Goal: Task Accomplishment & Management: Complete application form

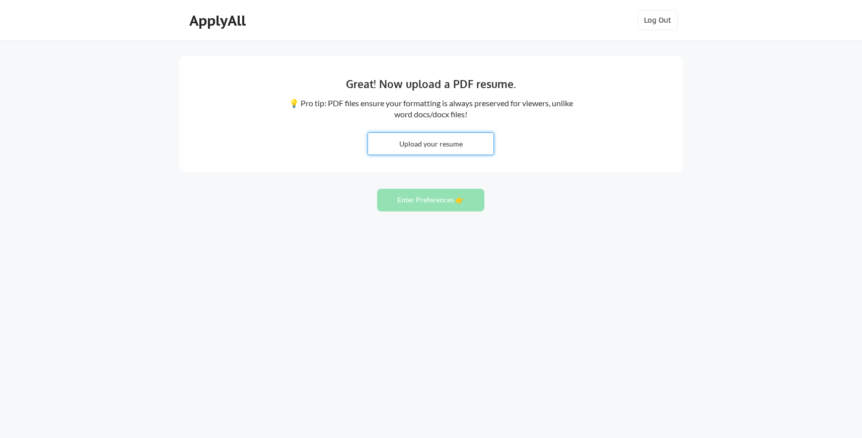
click at [426, 142] on input "file" at bounding box center [430, 144] width 125 height 22
type input "C:\fakepath\Christopher_Landrieu_CV_2025-09.pdf"
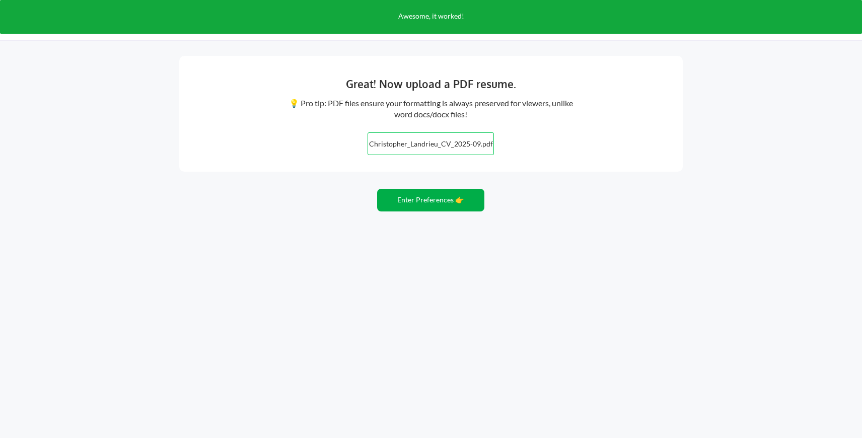
click at [432, 201] on button "Enter Preferences 👉" at bounding box center [430, 200] width 107 height 23
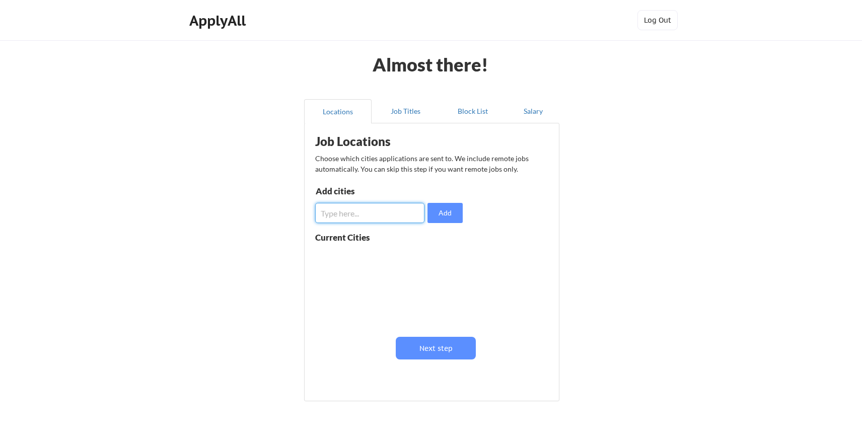
click at [366, 208] on input "input" at bounding box center [369, 213] width 109 height 20
type input "[GEOGRAPHIC_DATA], [GEOGRAPHIC_DATA]"
click at [442, 214] on button "Add" at bounding box center [444, 213] width 35 height 20
click at [350, 210] on input "input" at bounding box center [369, 213] width 109 height 20
type input "[US_STATE], [GEOGRAPHIC_DATA]"
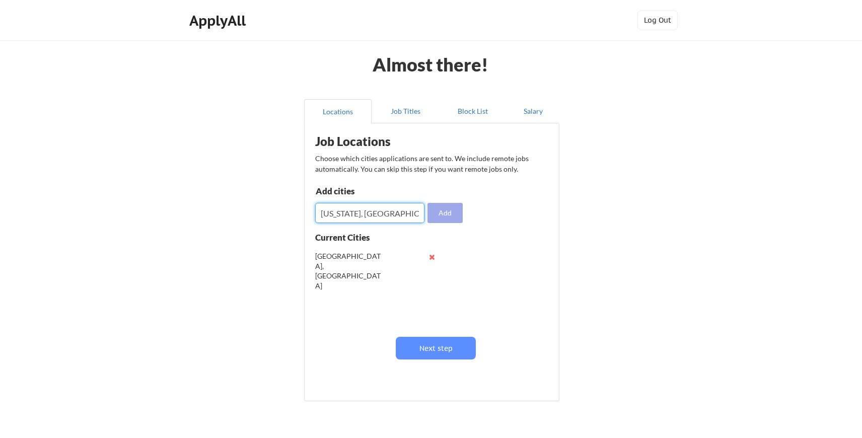
click at [459, 210] on button "Add" at bounding box center [444, 213] width 35 height 20
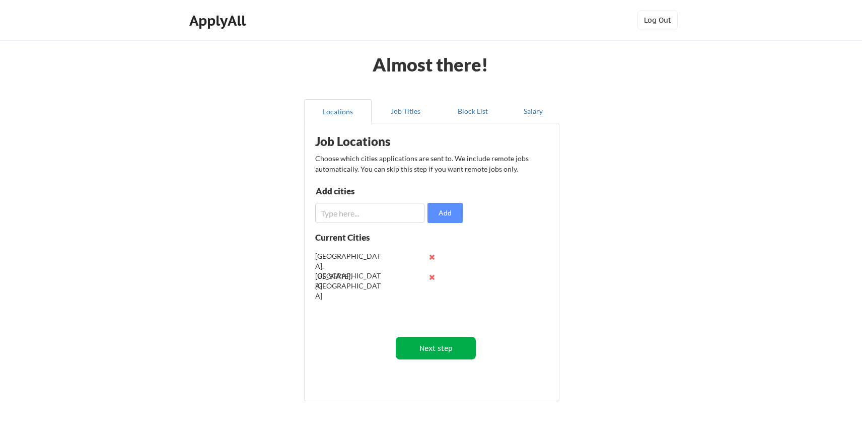
click at [434, 345] on button "Next step" at bounding box center [436, 348] width 80 height 23
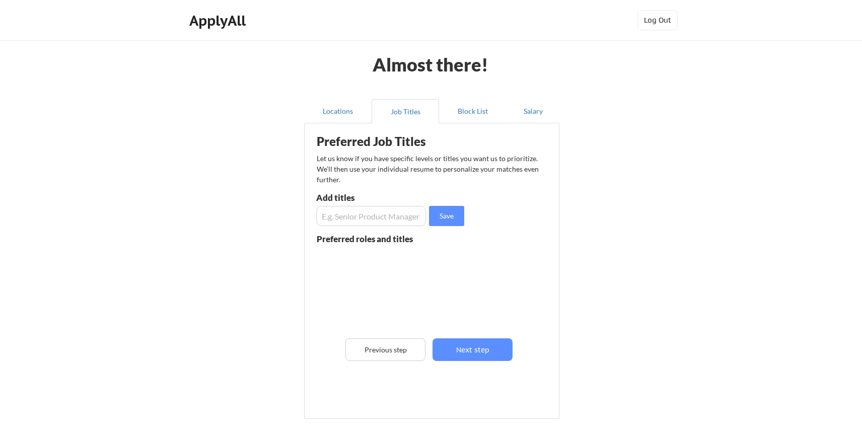
click at [379, 217] on input "input" at bounding box center [371, 216] width 110 height 20
type input "IT Operations Director"
click at [451, 215] on button "Save" at bounding box center [446, 216] width 35 height 20
click at [373, 216] on input "input" at bounding box center [371, 216] width 110 height 20
click at [371, 218] on input "input" at bounding box center [371, 216] width 110 height 20
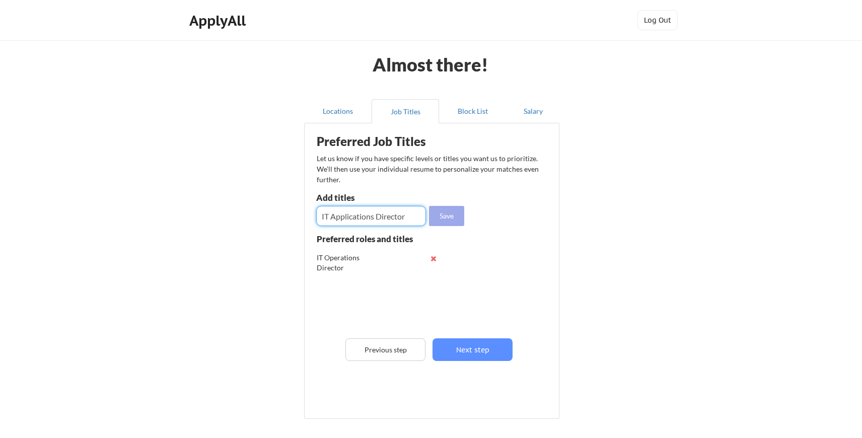
type input "IT Applications Director"
click at [447, 216] on button "Save" at bounding box center [446, 216] width 35 height 20
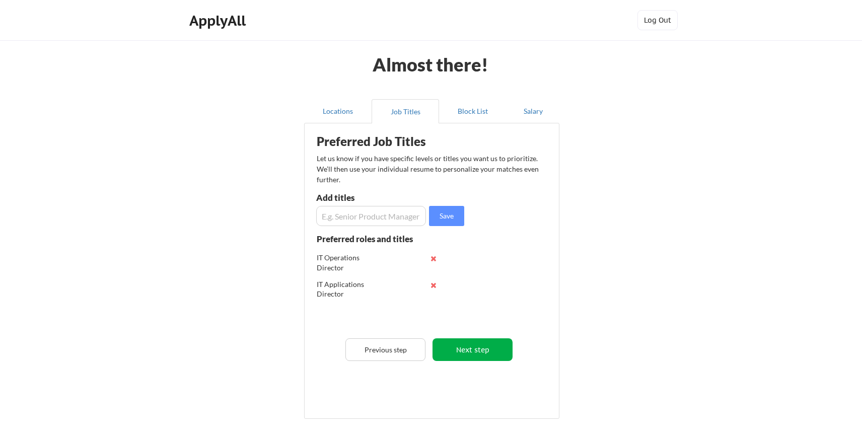
click at [481, 349] on button "Next step" at bounding box center [472, 349] width 80 height 23
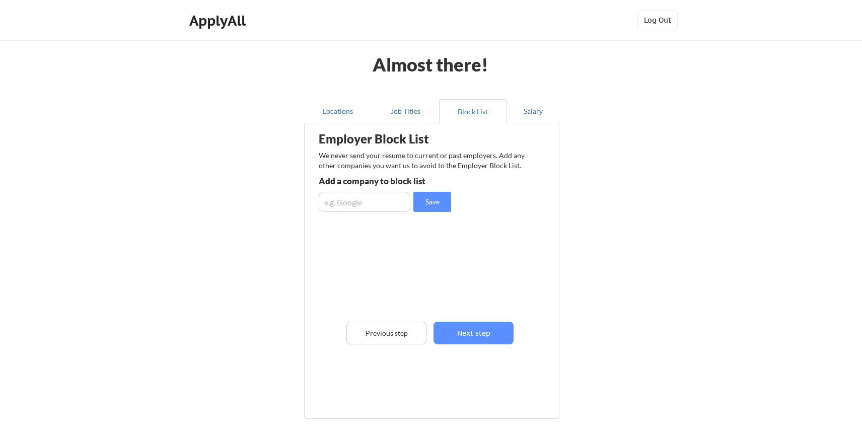
click at [349, 208] on input "input" at bounding box center [365, 202] width 92 height 20
type input "h"
type input "HCLTech"
click at [433, 202] on button "Save" at bounding box center [432, 202] width 38 height 20
click at [474, 331] on button "Next step" at bounding box center [473, 333] width 80 height 23
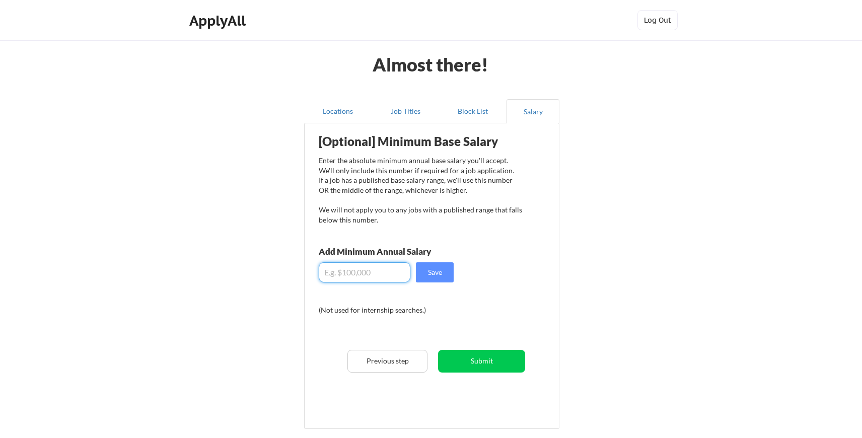
click at [367, 270] on input "input" at bounding box center [365, 272] width 92 height 20
type input "$170,000"
click at [438, 271] on button "Save" at bounding box center [435, 272] width 38 height 20
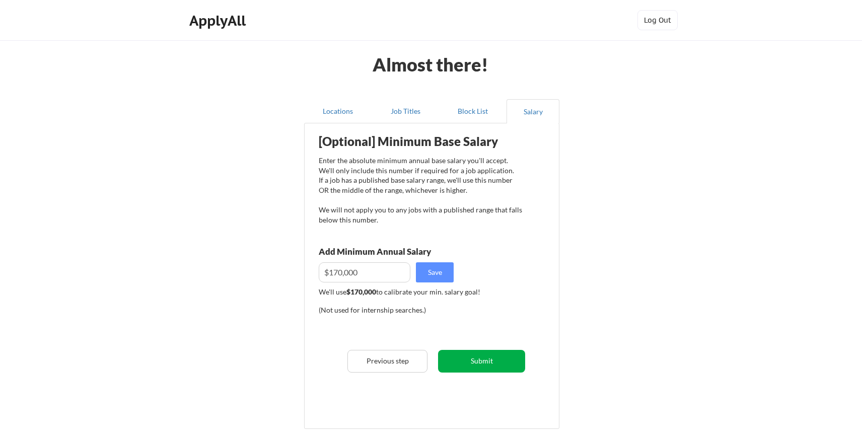
click at [486, 360] on button "Submit" at bounding box center [481, 361] width 87 height 23
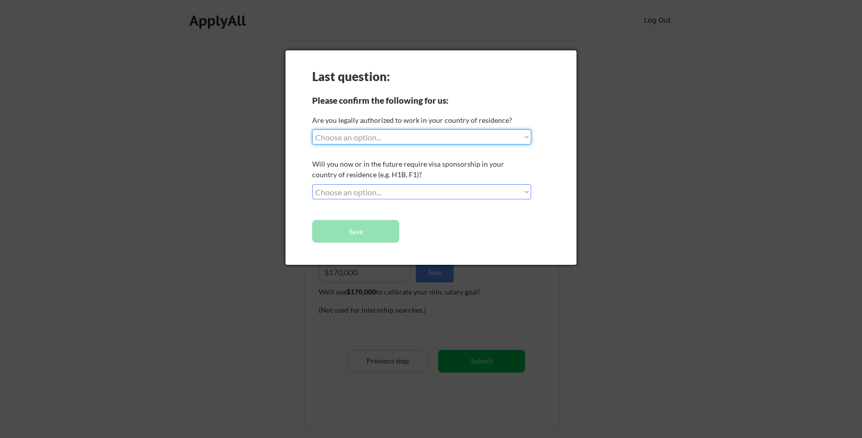
click at [430, 137] on select "Choose an option... Yes, I am a US Citizen Yes, I am a Canadian Citizen Yes, I …" at bounding box center [421, 136] width 219 height 15
select select ""yes__i_am_a_us_citizen""
click at [312, 129] on select "Choose an option... Yes, I am a US Citizen Yes, I am a Canadian Citizen Yes, I …" at bounding box center [421, 136] width 219 height 15
click at [398, 189] on select "Choose an option... No, I will not need sponsorship Yes, I will need sponsorship" at bounding box center [421, 191] width 219 height 15
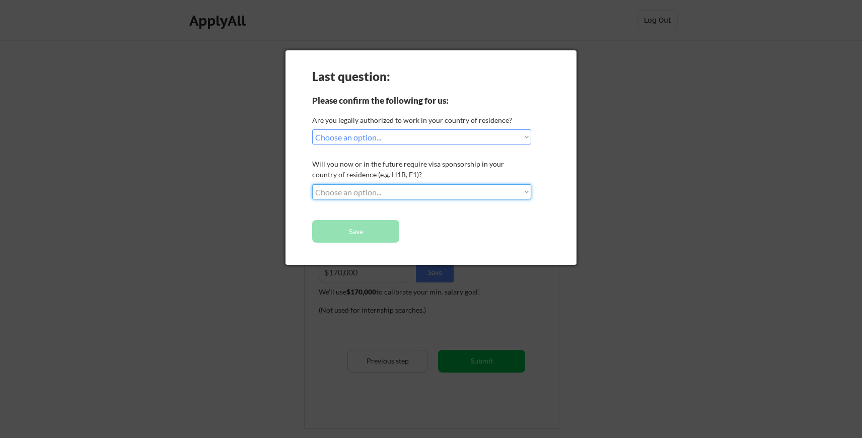
select select ""no__i_will_not_need_sponsorship""
click at [312, 184] on select "Choose an option... No, I will not need sponsorship Yes, I will need sponsorship" at bounding box center [421, 191] width 219 height 15
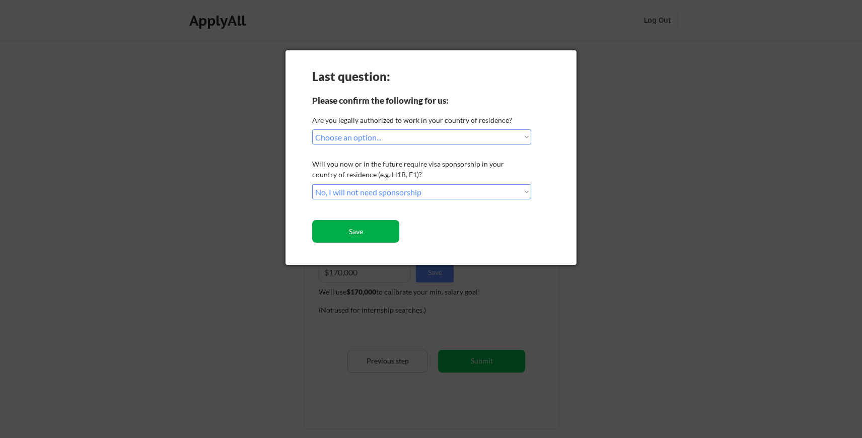
click at [363, 229] on button "Save" at bounding box center [355, 231] width 87 height 23
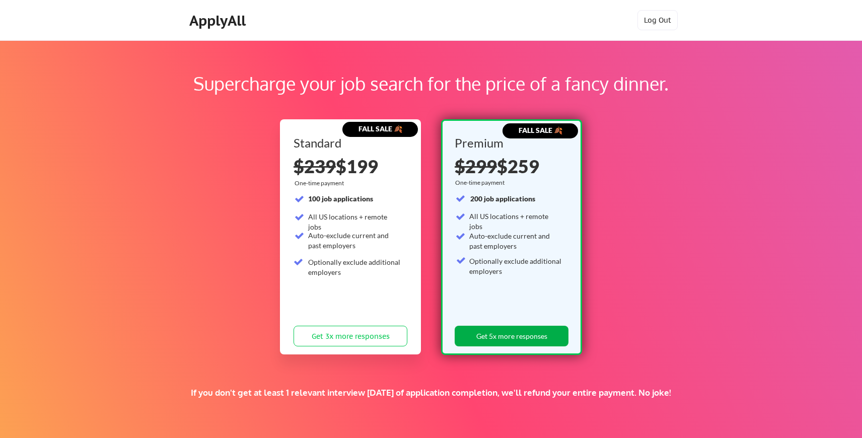
click at [502, 335] on button "Get 5x more responses" at bounding box center [512, 336] width 114 height 21
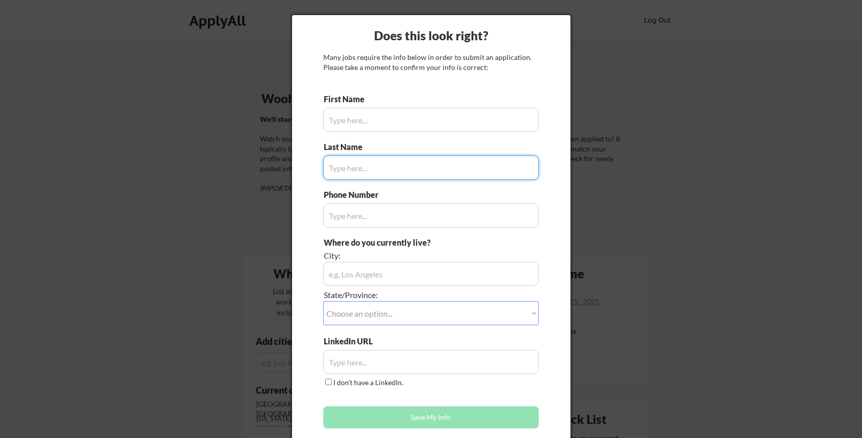
type input "[PERSON_NAME]"
type input "[PHONE_NUMBER]"
type input "[GEOGRAPHIC_DATA], [GEOGRAPHIC_DATA]"
type input "[PERSON_NAME]"
click at [394, 311] on select "Choose an option... Other/Not Applicable [US_STATE] [US_STATE] [GEOGRAPHIC_DATA…" at bounding box center [430, 313] width 215 height 24
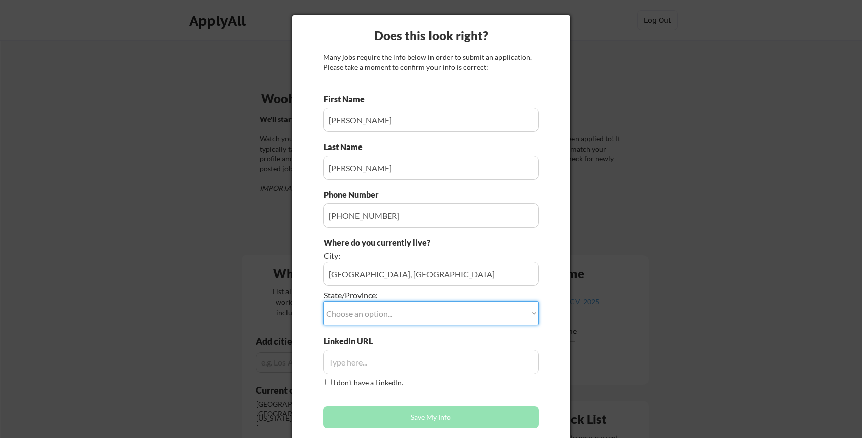
click at [392, 275] on input "input" at bounding box center [430, 274] width 215 height 24
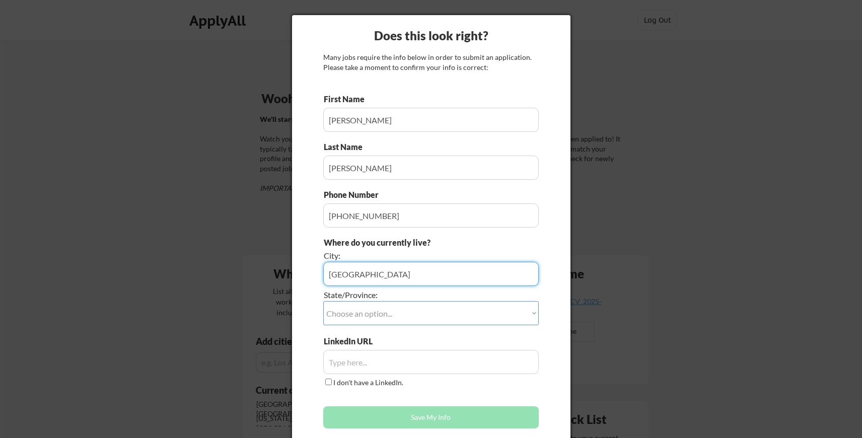
type input "[GEOGRAPHIC_DATA]"
click at [392, 313] on select "Choose an option... Other/Not Applicable [US_STATE] [US_STATE] [GEOGRAPHIC_DATA…" at bounding box center [430, 313] width 215 height 24
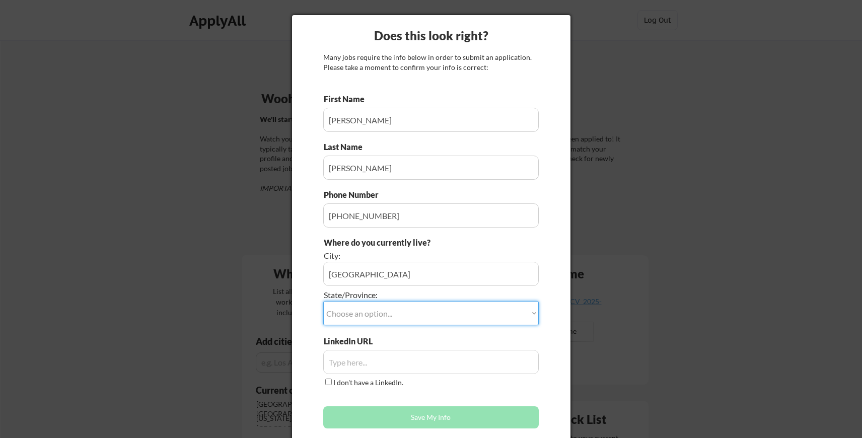
select select ""[US_STATE]""
click at [323, 301] on select "Choose an option... Other/Not Applicable [US_STATE] [US_STATE] [GEOGRAPHIC_DATA…" at bounding box center [430, 313] width 215 height 24
click at [309, 349] on div "Does this look right? Many jobs require the info below in order to submit an ap…" at bounding box center [431, 227] width 278 height 425
click at [375, 364] on input "input" at bounding box center [430, 362] width 215 height 24
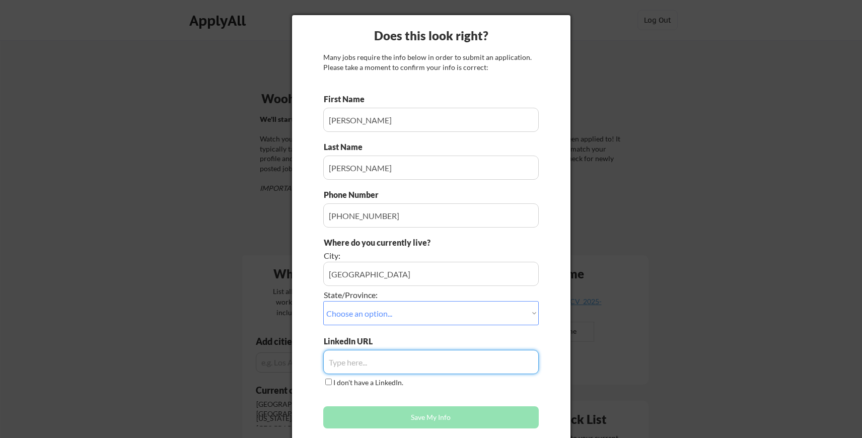
paste input "[URL][DOMAIN_NAME][PERSON_NAME]"
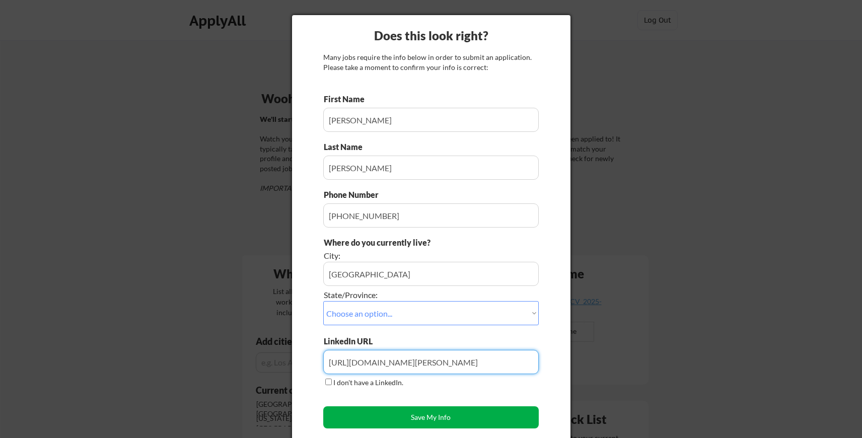
type input "[URL][DOMAIN_NAME][PERSON_NAME]"
click at [439, 420] on button "Save My Info" at bounding box center [430, 417] width 215 height 22
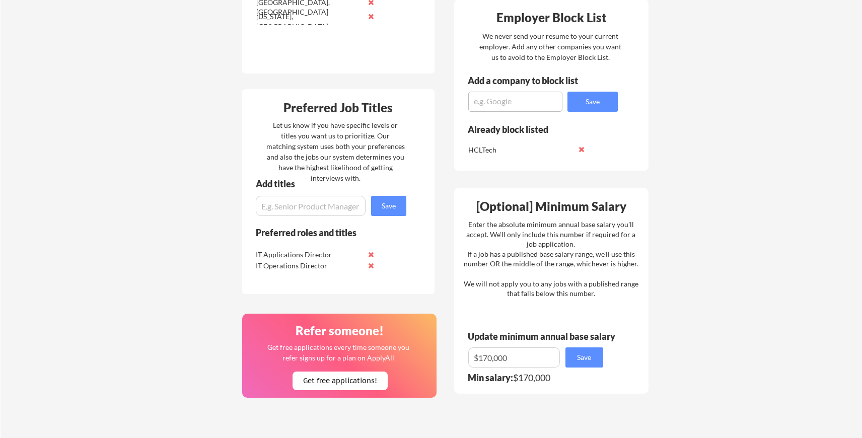
scroll to position [403, 0]
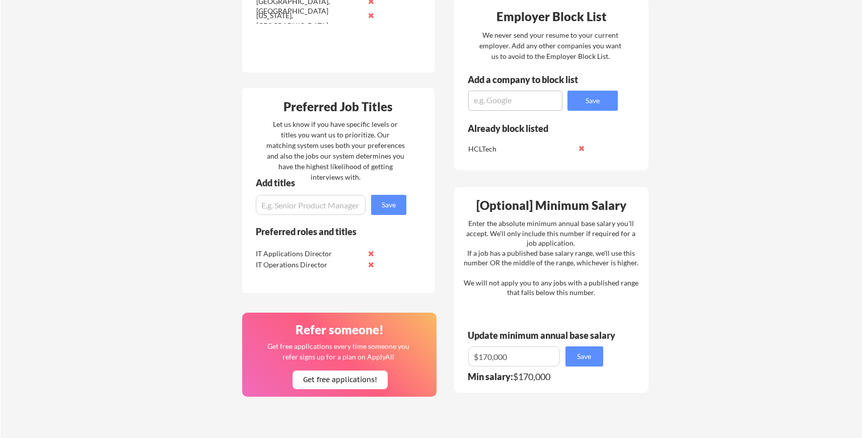
click at [314, 205] on input "input" at bounding box center [311, 205] width 110 height 20
type input "IT Infrastructure Director"
click at [387, 204] on button "Save" at bounding box center [388, 205] width 35 height 20
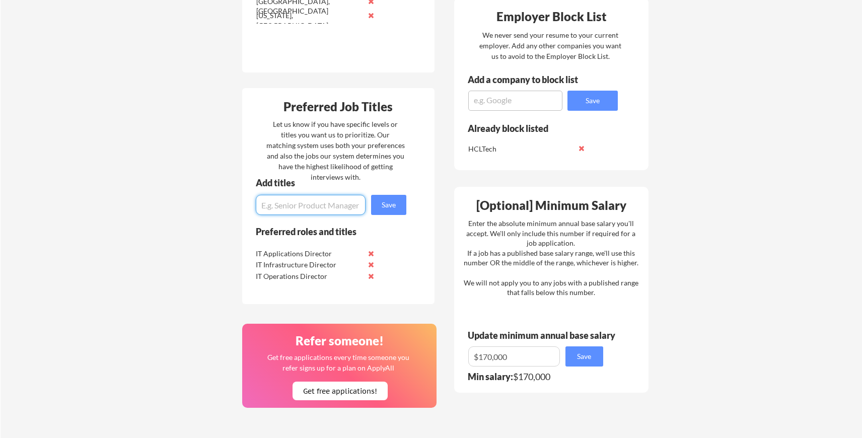
click at [313, 208] on input "input" at bounding box center [311, 205] width 110 height 20
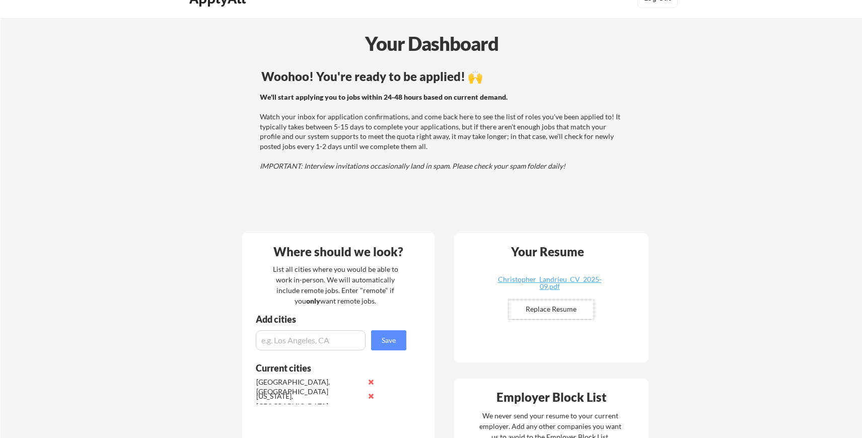
scroll to position [0, 0]
